Goal: Task Accomplishment & Management: Complete application form

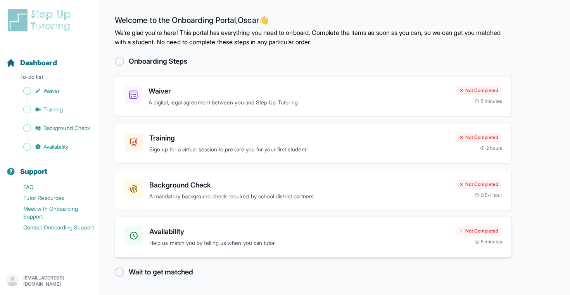
click at [245, 228] on h3 "Availability" at bounding box center [299, 231] width 300 height 11
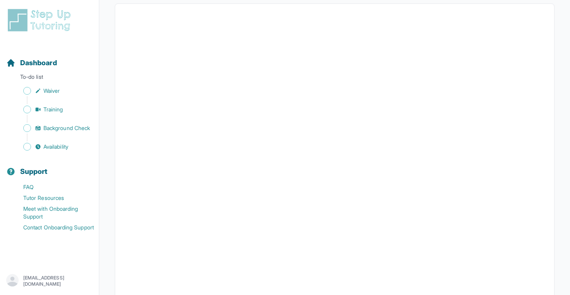
scroll to position [156, 0]
click at [84, 126] on span "Background Check" at bounding box center [66, 128] width 47 height 8
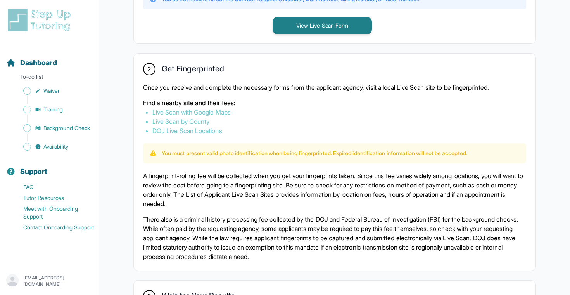
scroll to position [394, 0]
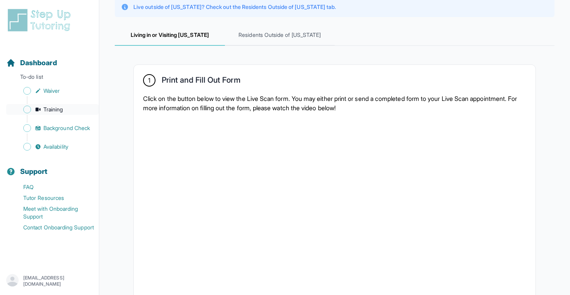
click at [55, 107] on span "Training" at bounding box center [53, 109] width 20 height 8
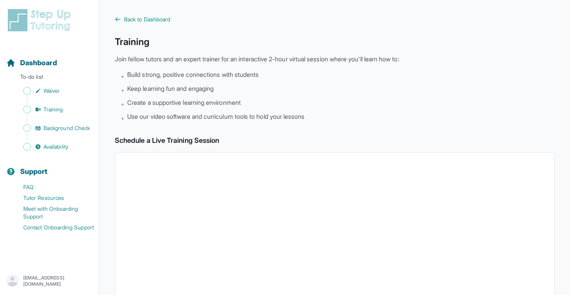
click at [202, 66] on div "Training Join fellow tutors and an expert trainer for an interactive 2-hour vir…" at bounding box center [335, 79] width 440 height 87
click at [172, 75] on span "Build strong, positive connections with students" at bounding box center [192, 74] width 131 height 9
click at [39, 76] on p "To-do list" at bounding box center [49, 78] width 93 height 11
click at [48, 86] on link "Waiver" at bounding box center [52, 90] width 93 height 11
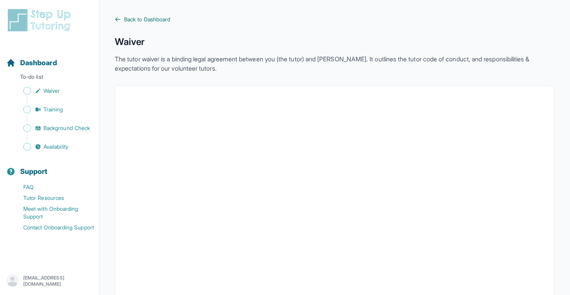
click at [124, 17] on link "Back to Dashboard" at bounding box center [335, 20] width 440 height 8
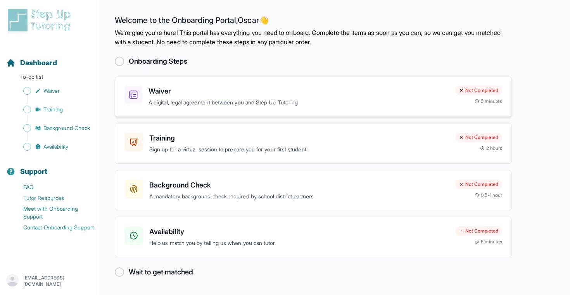
click at [179, 92] on h3 "Waiver" at bounding box center [299, 91] width 301 height 11
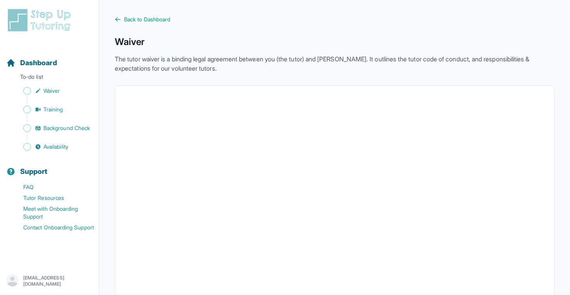
click at [124, 18] on span "Back to Dashboard" at bounding box center [147, 20] width 46 height 8
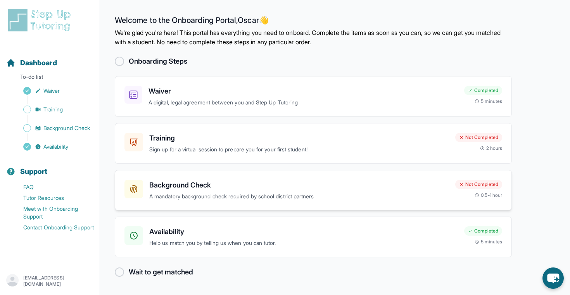
click at [237, 178] on div "Background Check A mandatory background check required by school district partn…" at bounding box center [313, 190] width 397 height 41
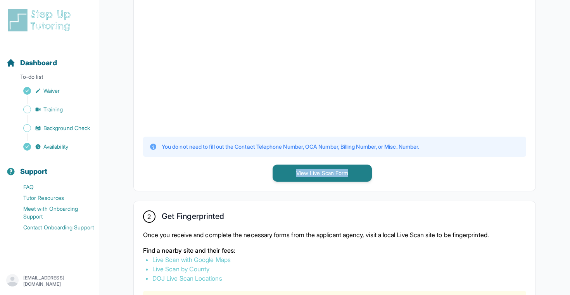
scroll to position [242, 0]
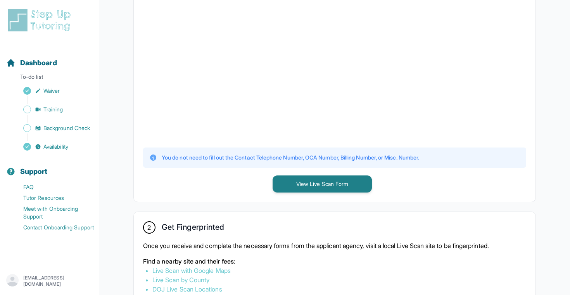
click at [214, 167] on div "You do not need to fill out the Contact Telephone Number, OCA Number, Billing N…" at bounding box center [334, 157] width 383 height 20
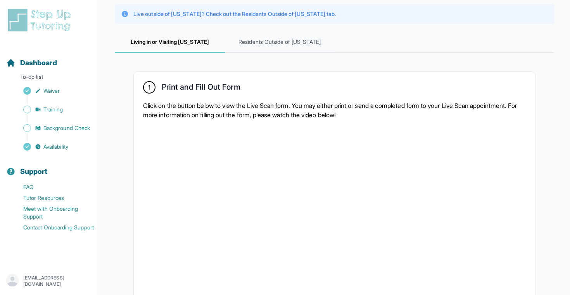
scroll to position [81, 0]
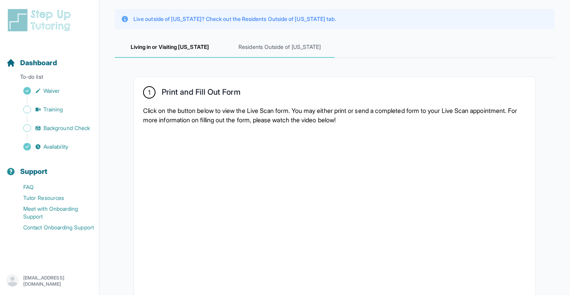
click at [256, 48] on span "Residents Outside of [US_STATE]" at bounding box center [280, 47] width 110 height 21
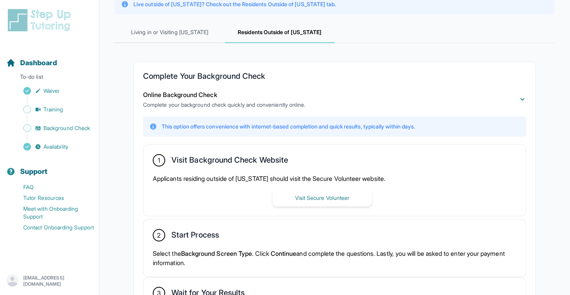
scroll to position [96, 0]
click at [253, 67] on div "Complete Your Background Check Online Background Check Complete your background…" at bounding box center [335, 206] width 402 height 289
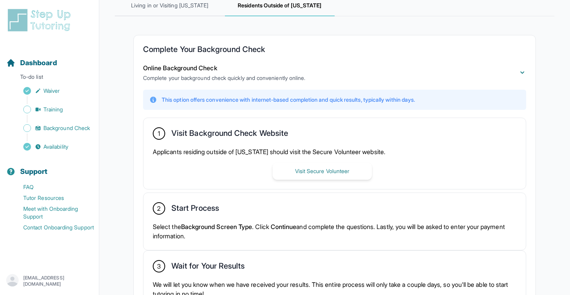
scroll to position [117, 0]
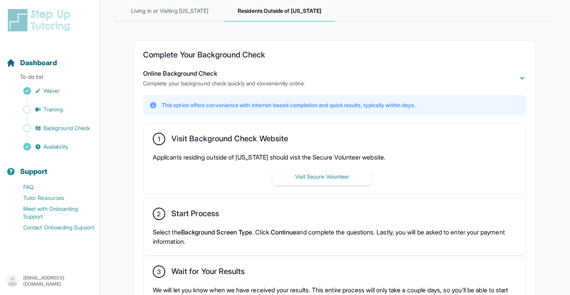
click at [171, 30] on div "Complete Your Background Check Online Background Check Complete your background…" at bounding box center [335, 185] width 440 height 327
click at [187, 9] on span "Living in or Visiting [US_STATE]" at bounding box center [170, 11] width 110 height 21
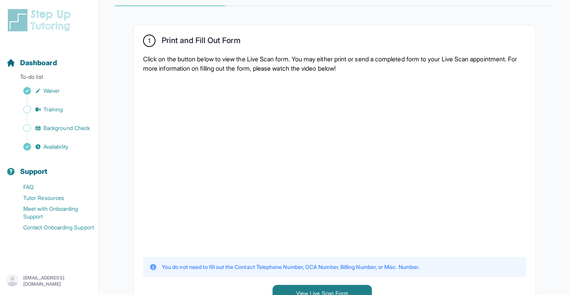
scroll to position [133, 0]
click at [203, 65] on p "Click on the button below to view the Live Scan form. You may either print or s…" at bounding box center [334, 63] width 383 height 19
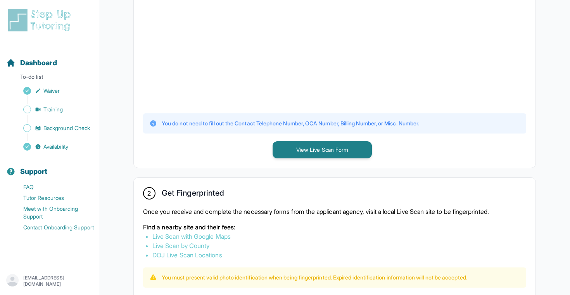
scroll to position [285, 0]
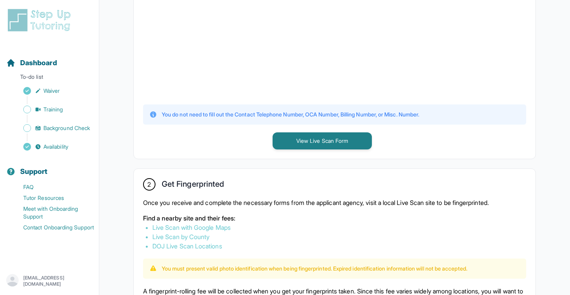
click at [195, 205] on p "Once you receive and complete the necessary forms from the applicant agency, vi…" at bounding box center [334, 202] width 383 height 9
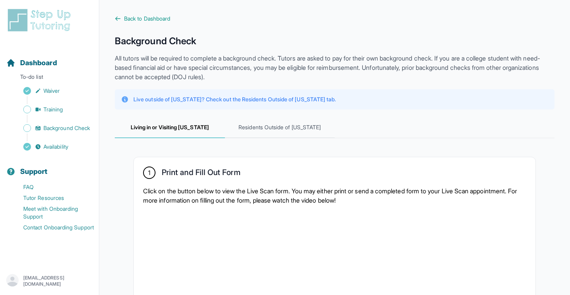
scroll to position [0, 0]
click at [132, 21] on span "Back to Dashboard" at bounding box center [147, 20] width 46 height 8
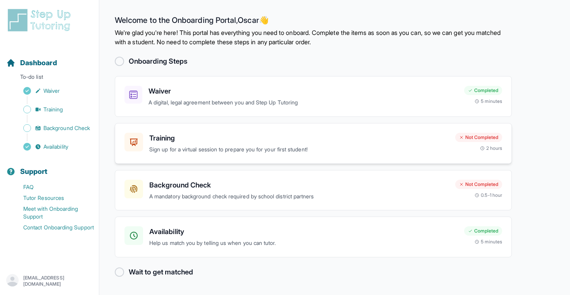
click at [254, 132] on div "Training Sign up for a virtual session to prepare you for your first student! N…" at bounding box center [313, 143] width 397 height 41
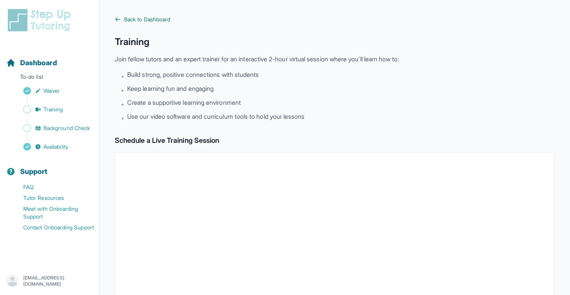
click at [127, 23] on span "Back to Dashboard" at bounding box center [147, 20] width 46 height 8
